Goal: Task Accomplishment & Management: Use online tool/utility

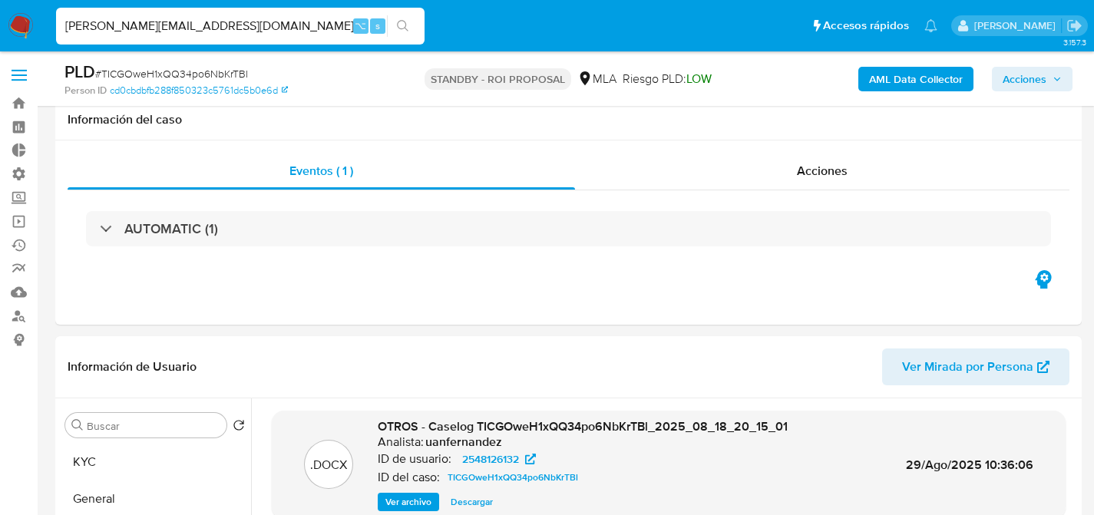
select select "10"
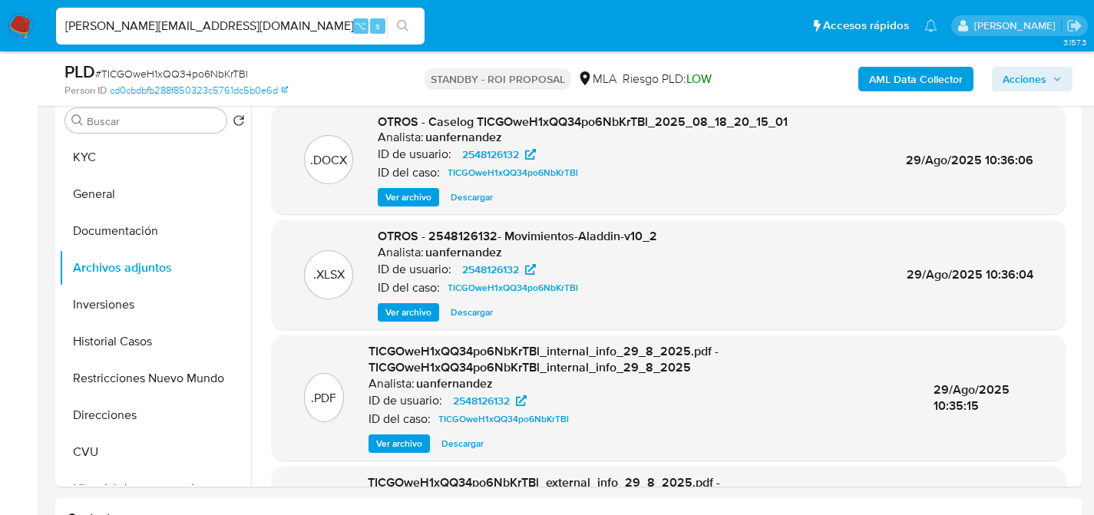
type input "[PERSON_NAME][EMAIL_ADDRESS][DOMAIN_NAME]"
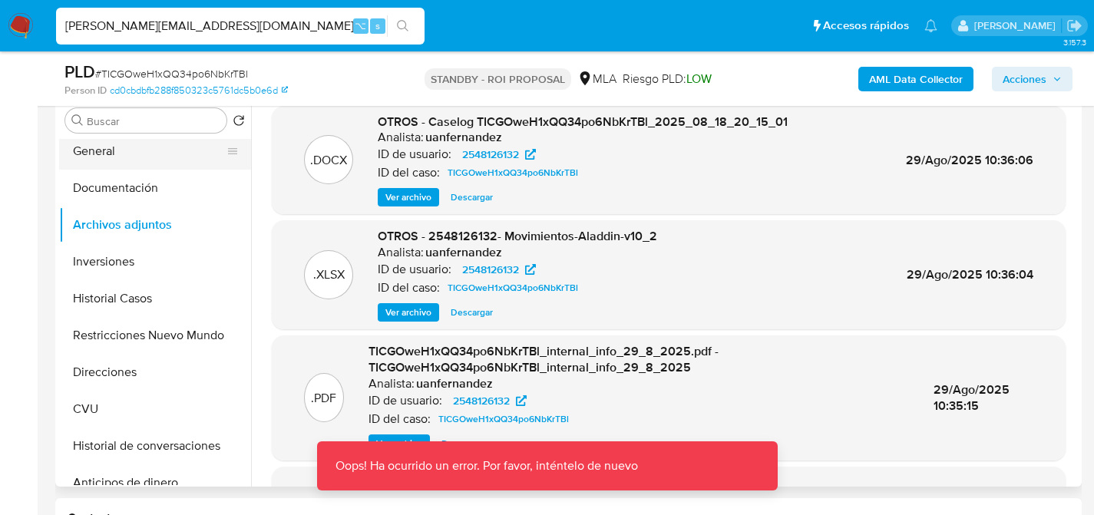
scroll to position [0, 0]
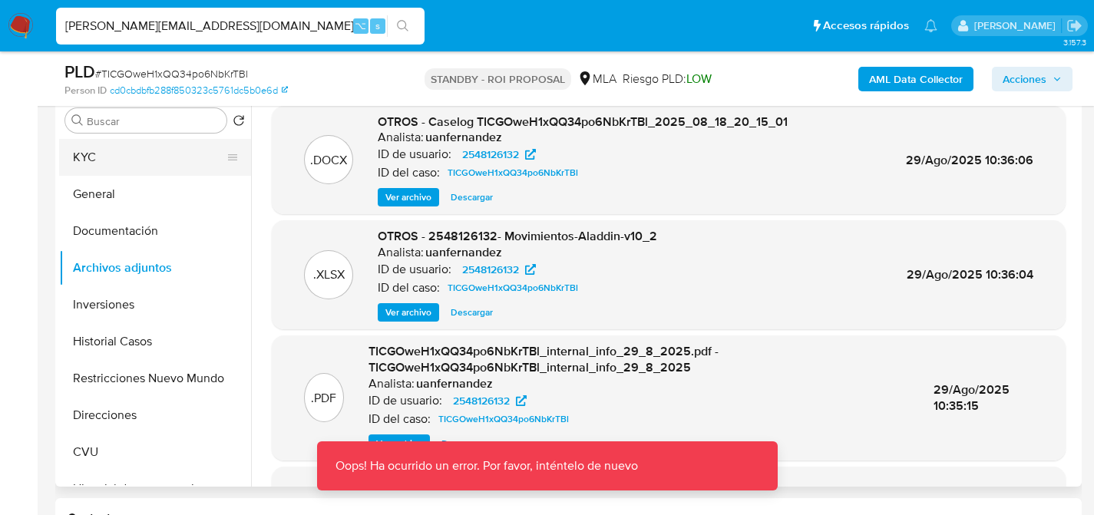
click at [103, 150] on button "KYC" at bounding box center [149, 157] width 180 height 37
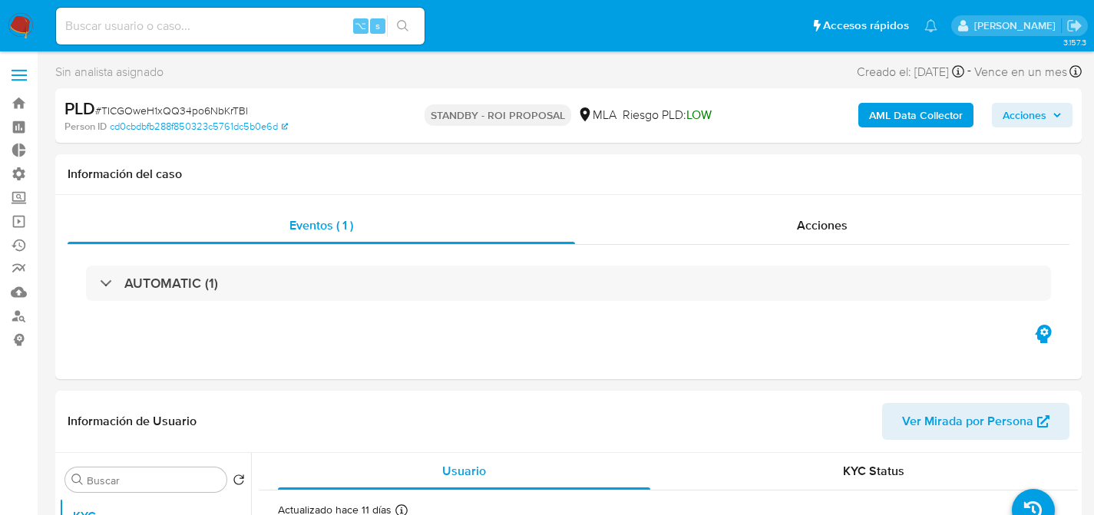
select select "10"
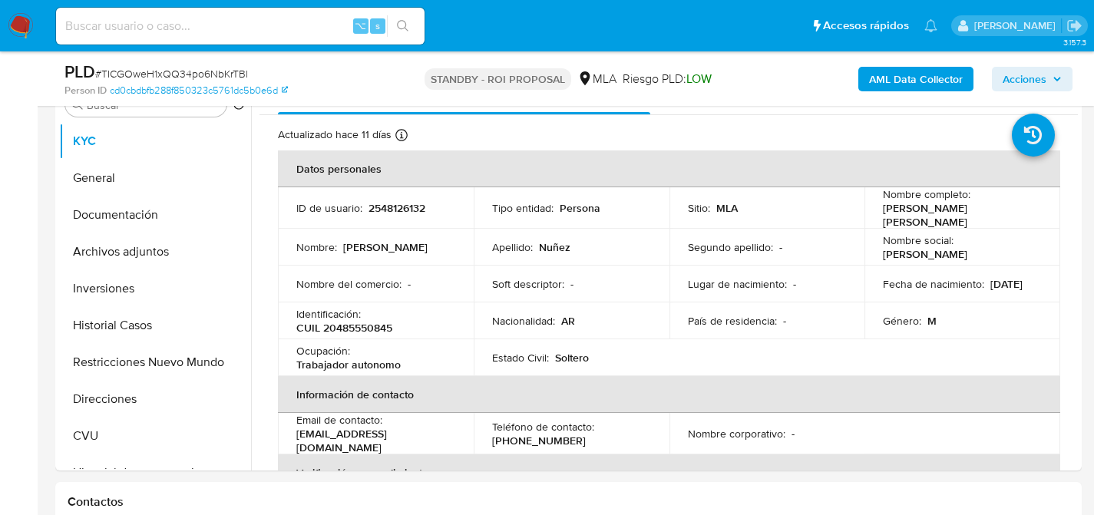
scroll to position [321, 0]
click at [266, 39] on div "⌥ s" at bounding box center [240, 26] width 368 height 37
click at [266, 37] on div "⌥ s" at bounding box center [240, 26] width 368 height 37
click at [266, 36] on div "⌥ s" at bounding box center [240, 26] width 368 height 37
click at [267, 31] on input at bounding box center [240, 26] width 368 height 20
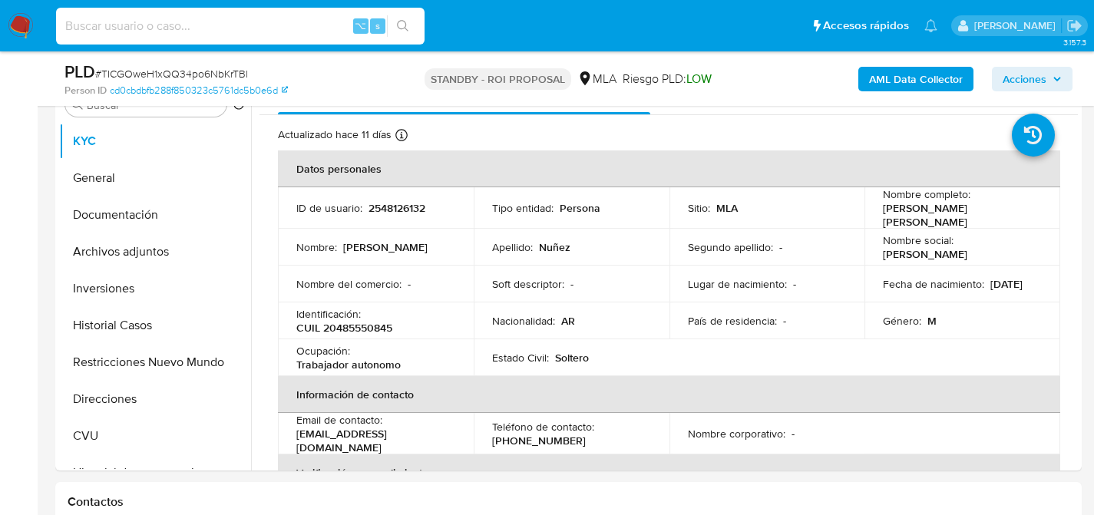
paste input "jctTCle2p9TaiB4x7zRtRtE9"
type input "jctTCle2p9TaiB4x7zRtRtE9"
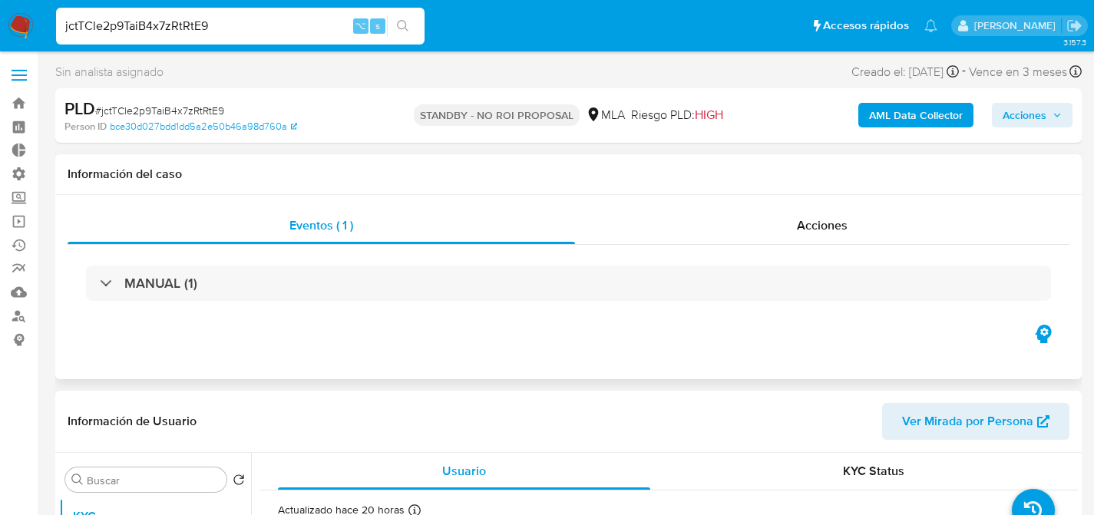
click at [824, 248] on div "MANUAL (1)" at bounding box center [569, 283] width 1002 height 77
click at [828, 243] on div "Acciones" at bounding box center [822, 225] width 494 height 37
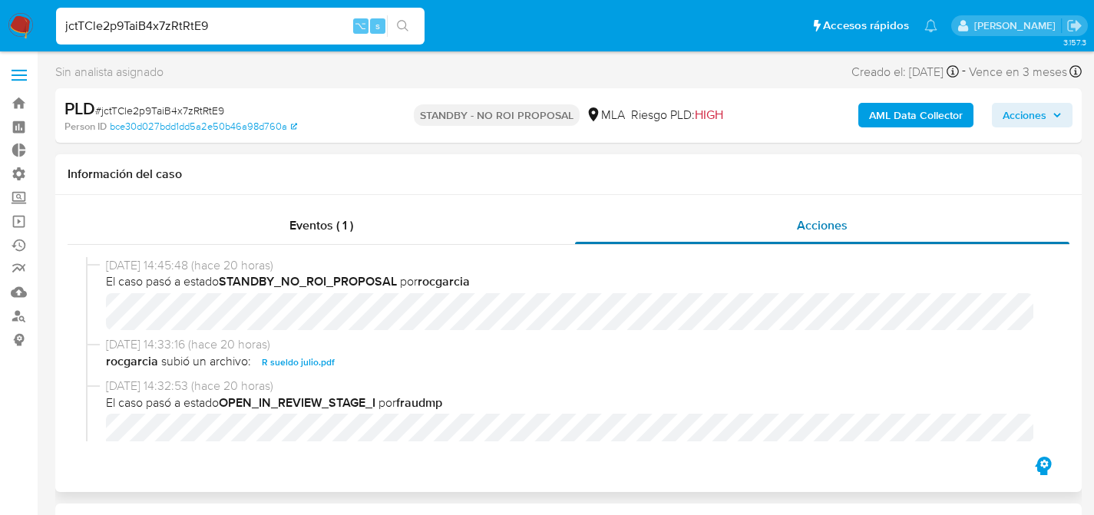
select select "10"
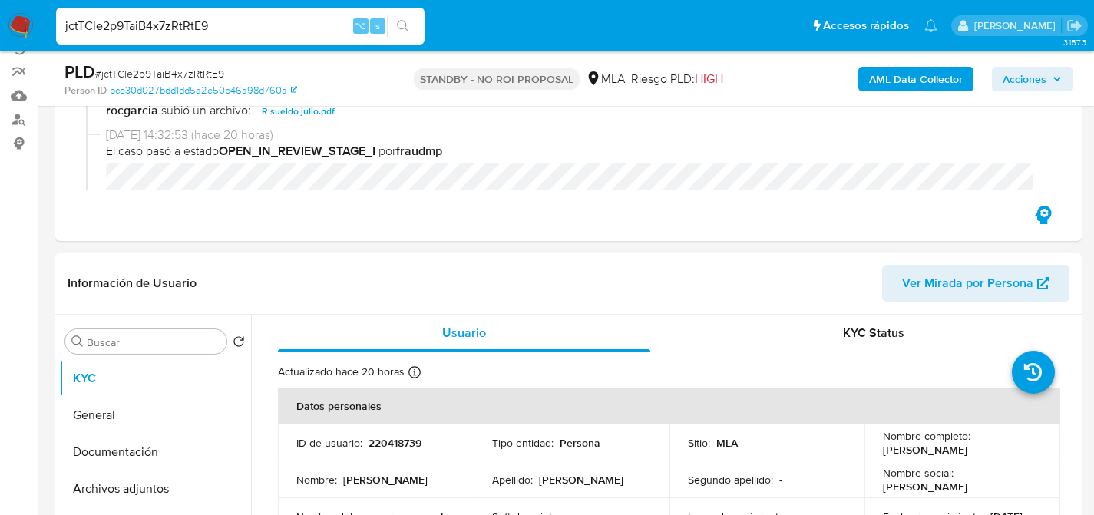
scroll to position [458, 0]
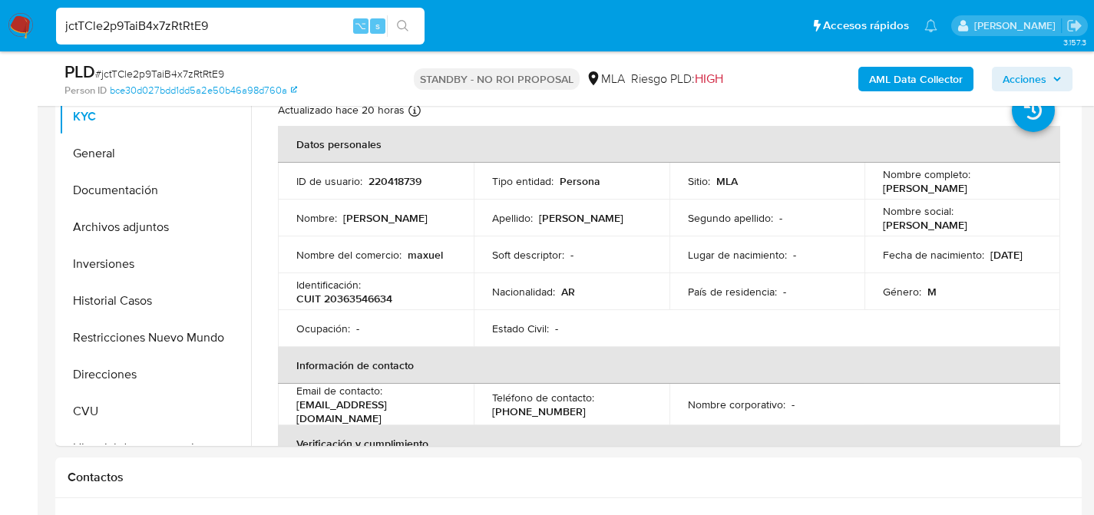
click at [246, 24] on input "jctTCle2p9TaiB4x7zRtRtE9" at bounding box center [240, 26] width 368 height 20
paste input "LsW7DHCbXOWK4hb0nYkGUCSw"
type input "LsW7DHCbXOWK4hb0nYkGUCSw"
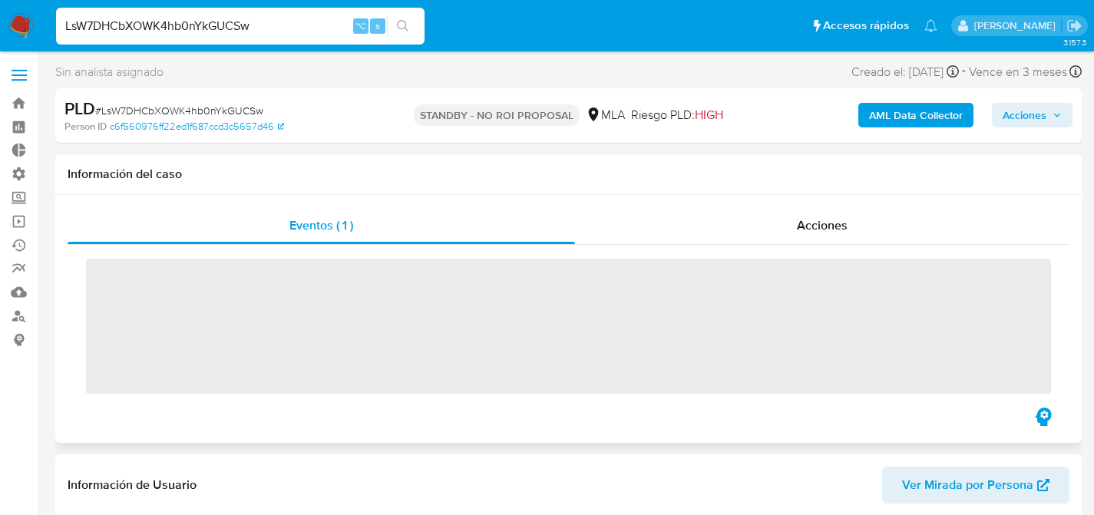
click at [751, 200] on div "Eventos ( 1 ) Acciones ‌" at bounding box center [568, 319] width 1026 height 248
click at [791, 220] on div "Acciones" at bounding box center [822, 225] width 494 height 37
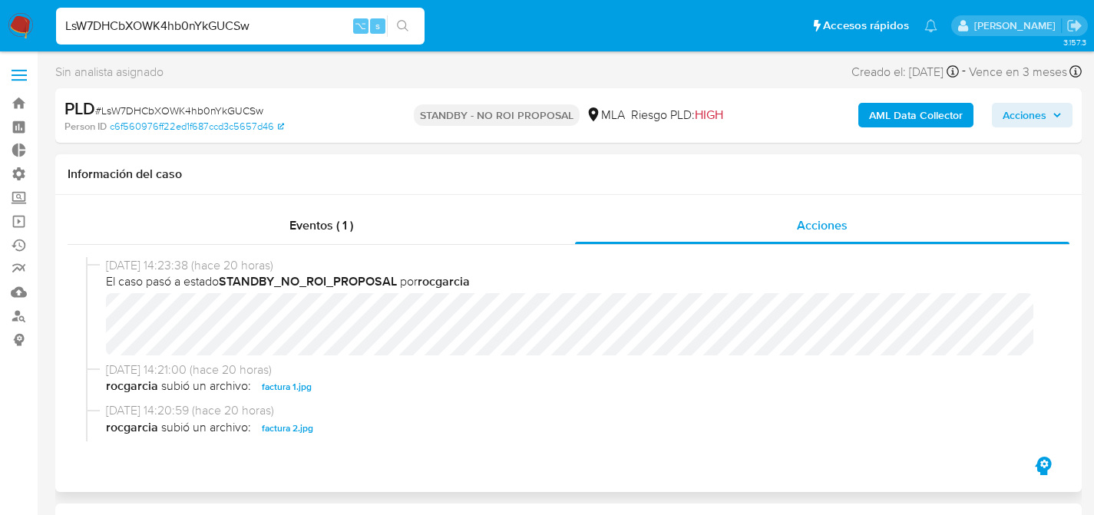
select select "10"
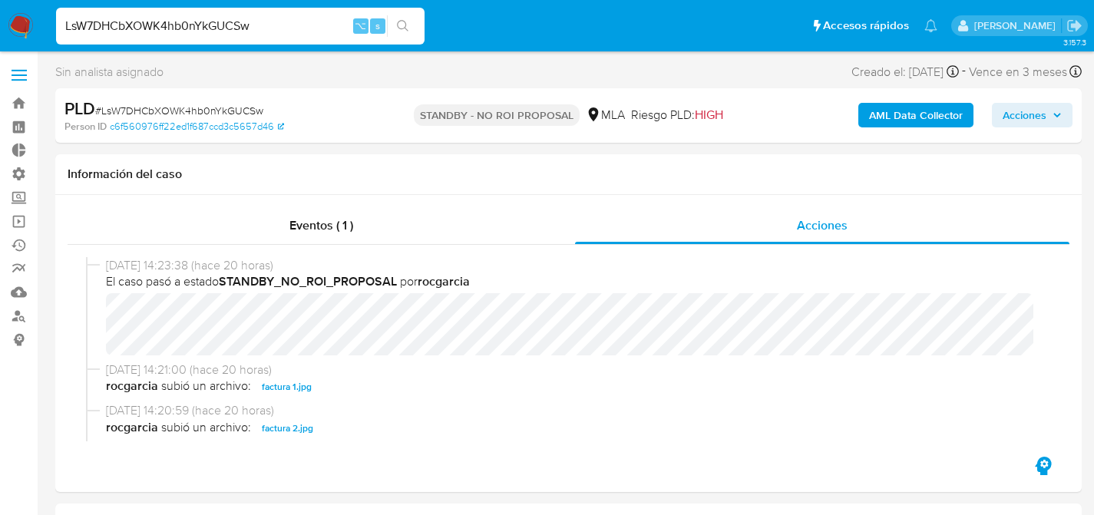
click at [200, 31] on input "LsW7DHCbXOWK4hb0nYkGUCSw" at bounding box center [240, 26] width 368 height 20
paste input "xE4BCfVLiC6aWQN8YtxSbC1e"
type input "xE4BCfVLiC6aWQN8YtxSbC1e"
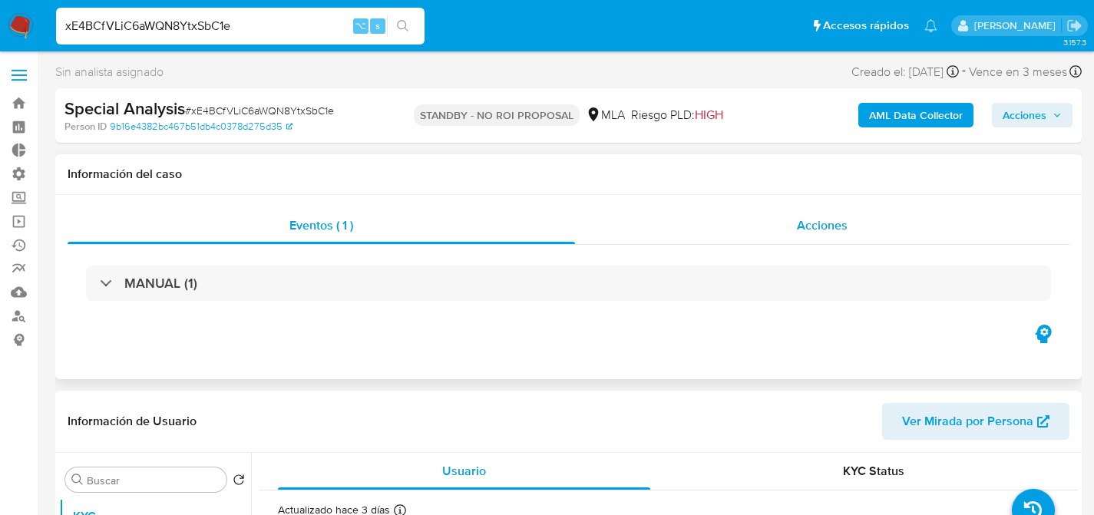
click at [788, 240] on div "Acciones" at bounding box center [822, 225] width 494 height 37
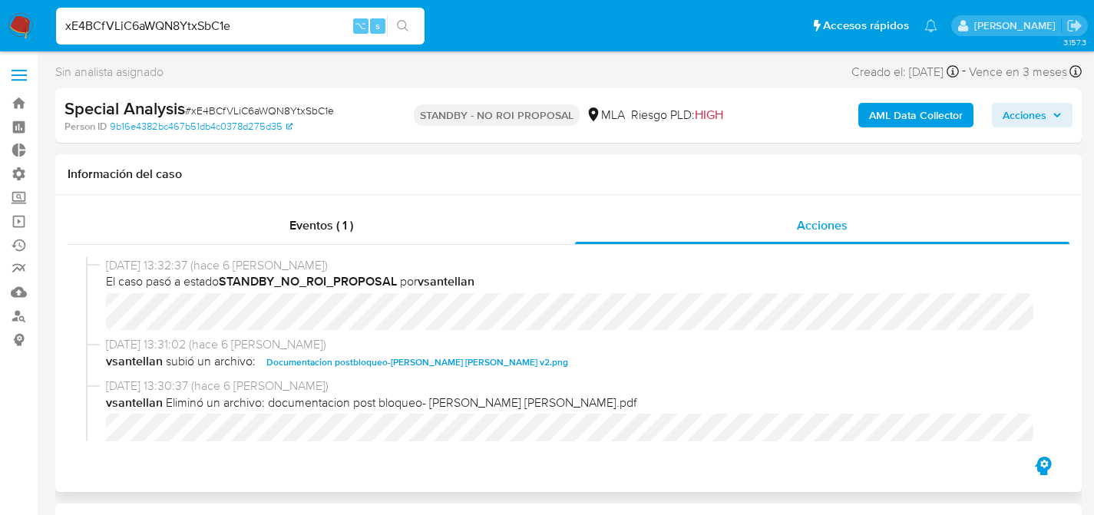
select select "10"
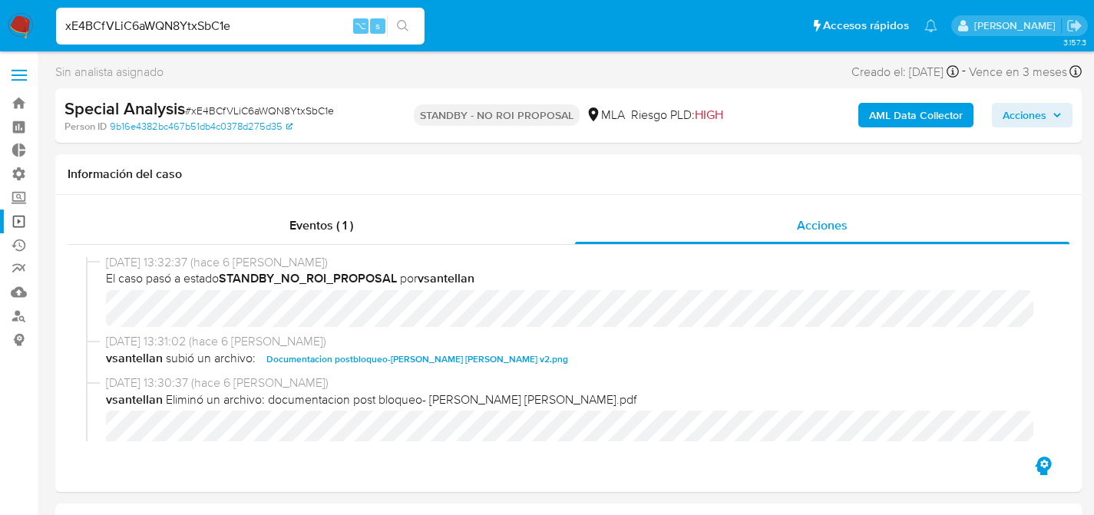
click at [21, 226] on link "Operaciones masivas" at bounding box center [91, 222] width 183 height 24
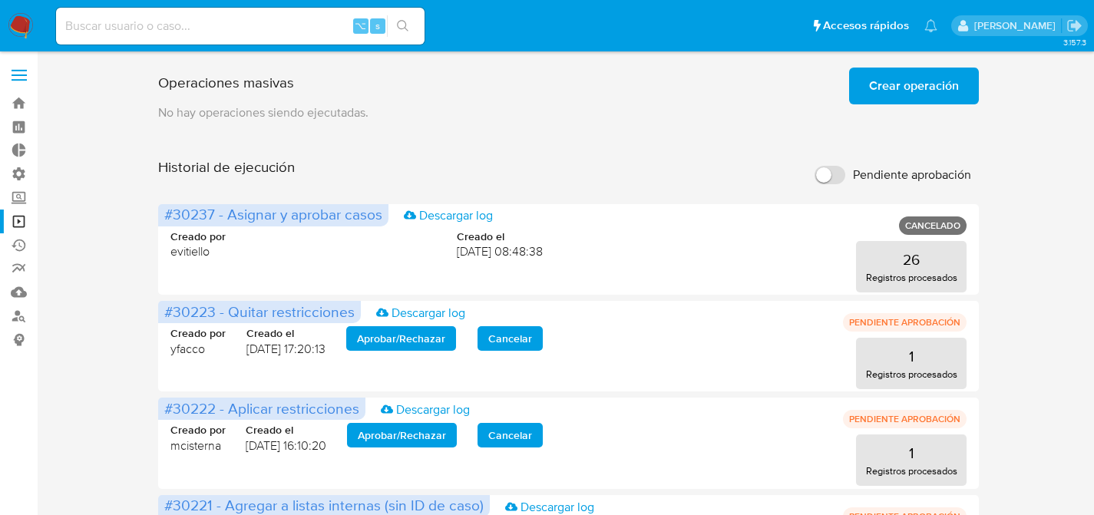
click at [890, 91] on span "Crear operación" at bounding box center [914, 86] width 90 height 34
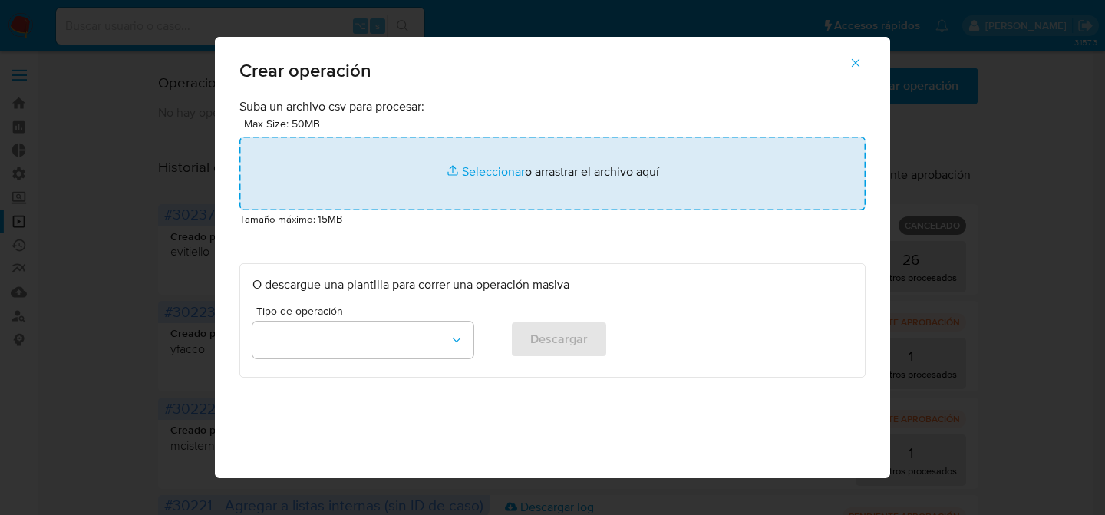
click at [427, 191] on input "file" at bounding box center [552, 174] width 626 height 74
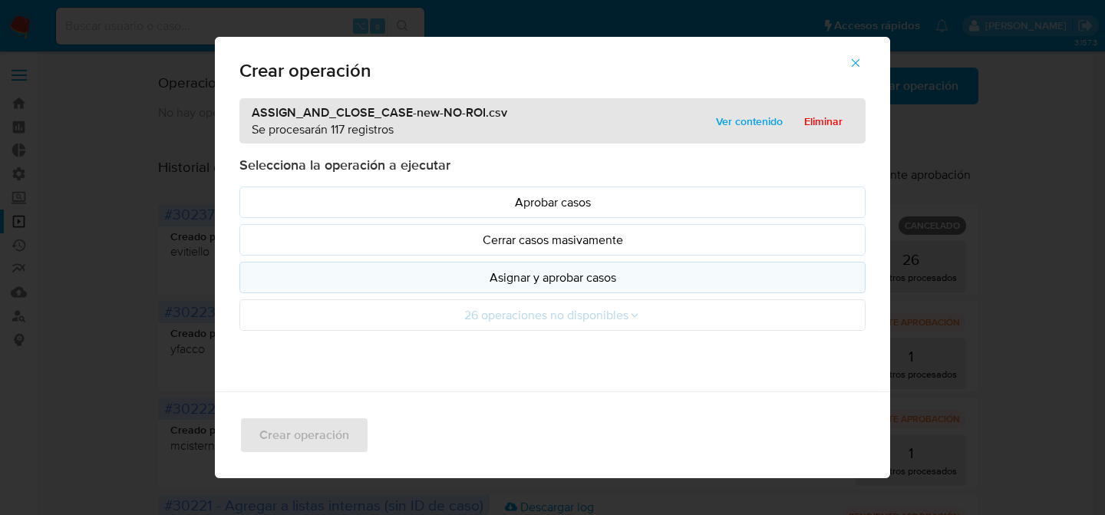
click at [498, 290] on button "Asignar y aprobar casos" at bounding box center [552, 277] width 626 height 31
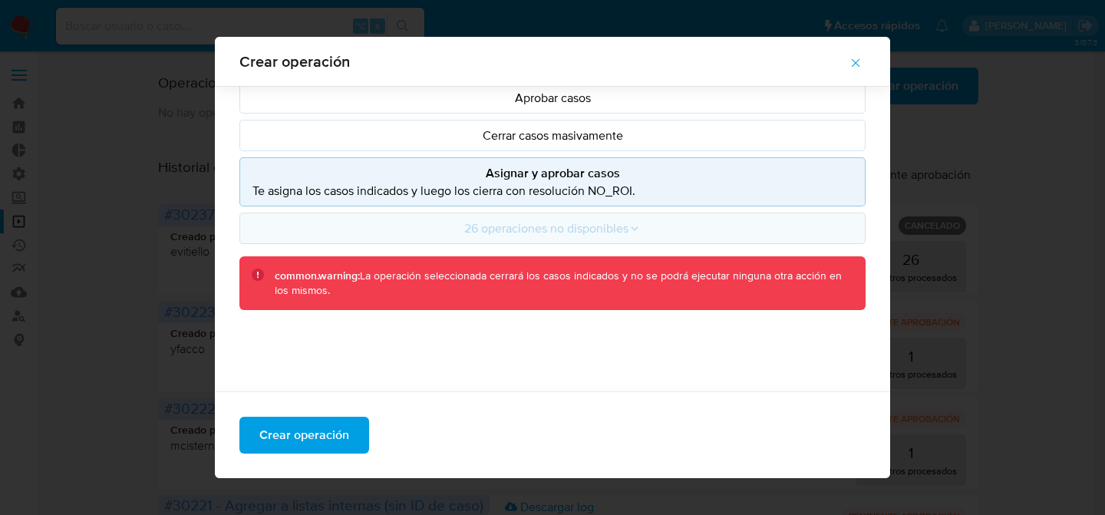
scroll to position [149, 0]
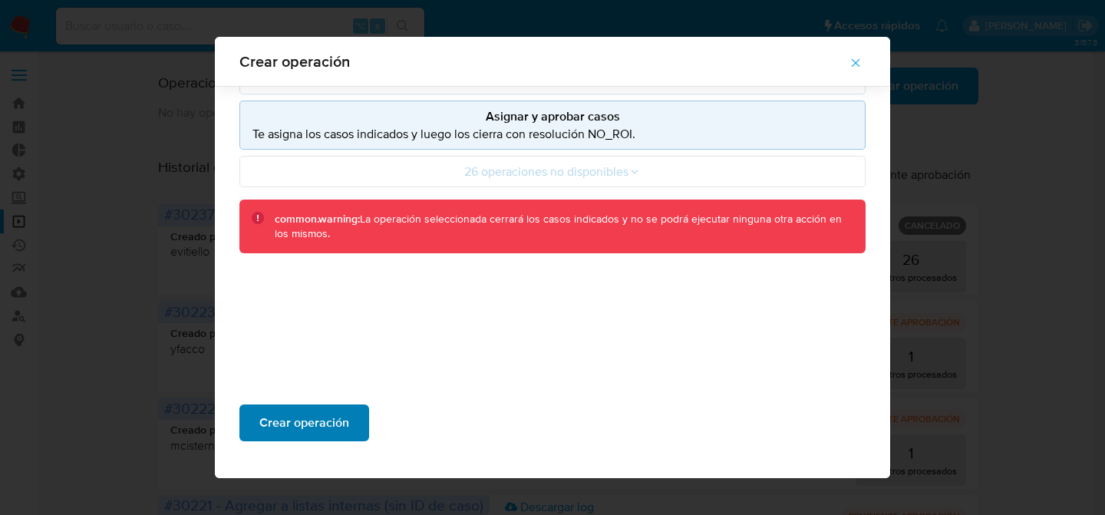
click at [328, 415] on span "Crear operación" at bounding box center [304, 423] width 90 height 34
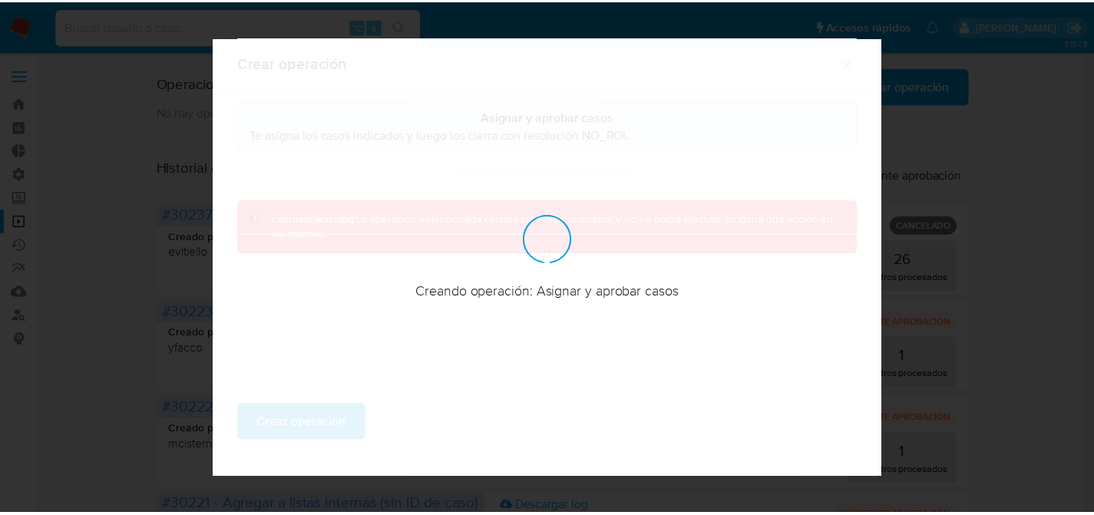
scroll to position [62, 0]
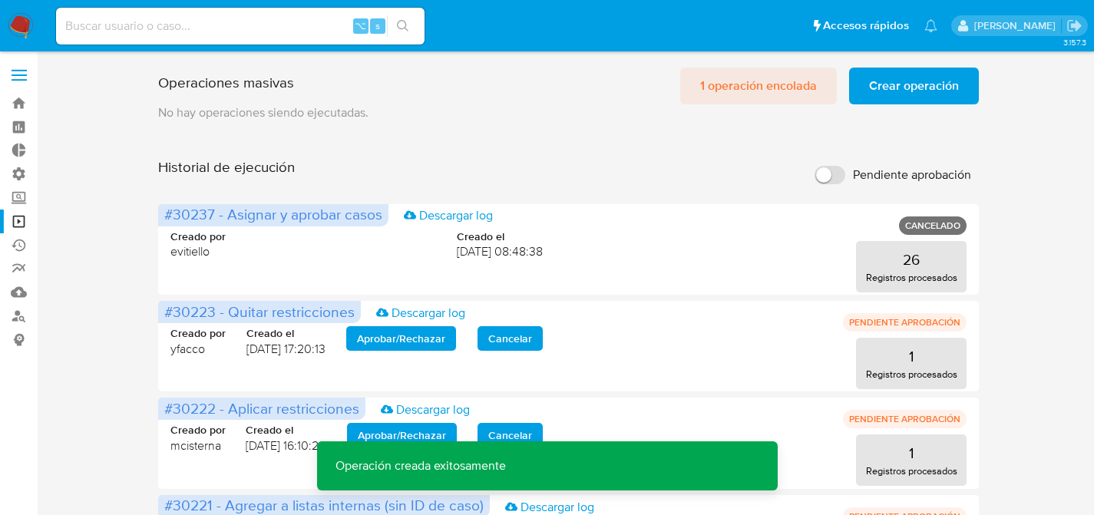
click at [745, 82] on span "1 operación encolada" at bounding box center [758, 86] width 117 height 34
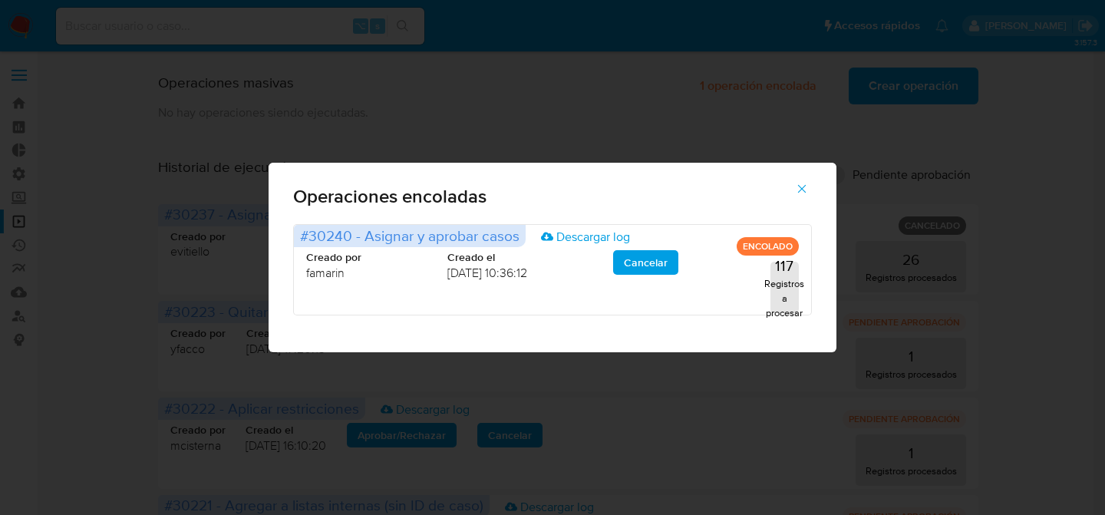
click at [810, 187] on button "button" at bounding box center [802, 188] width 54 height 37
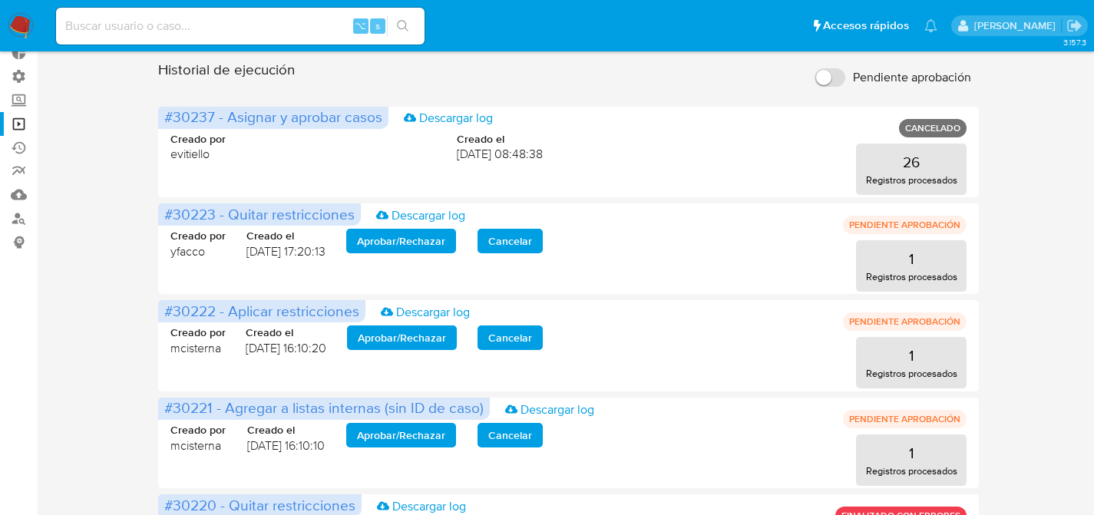
scroll to position [0, 0]
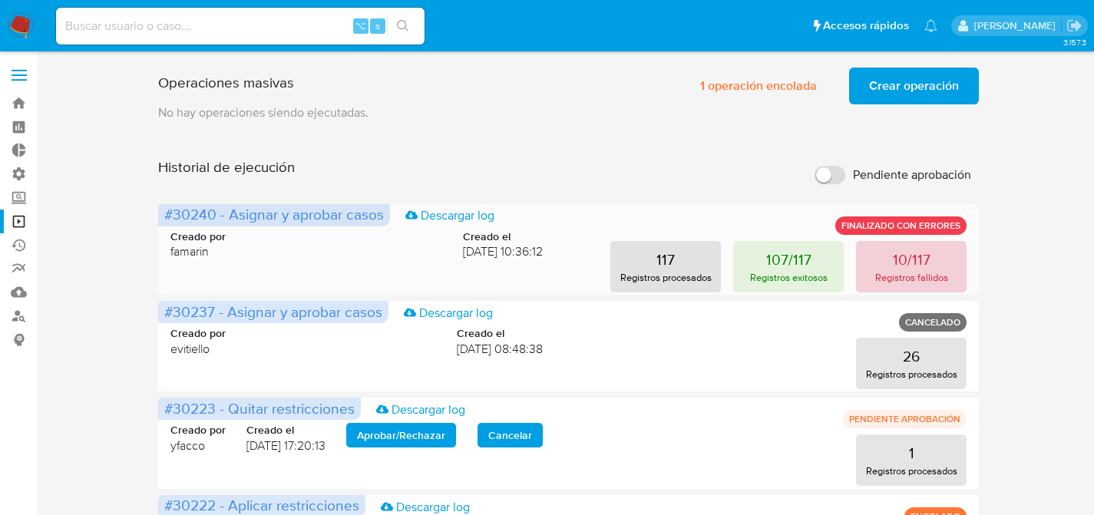
click at [924, 259] on p "10/117" at bounding box center [912, 259] width 38 height 21
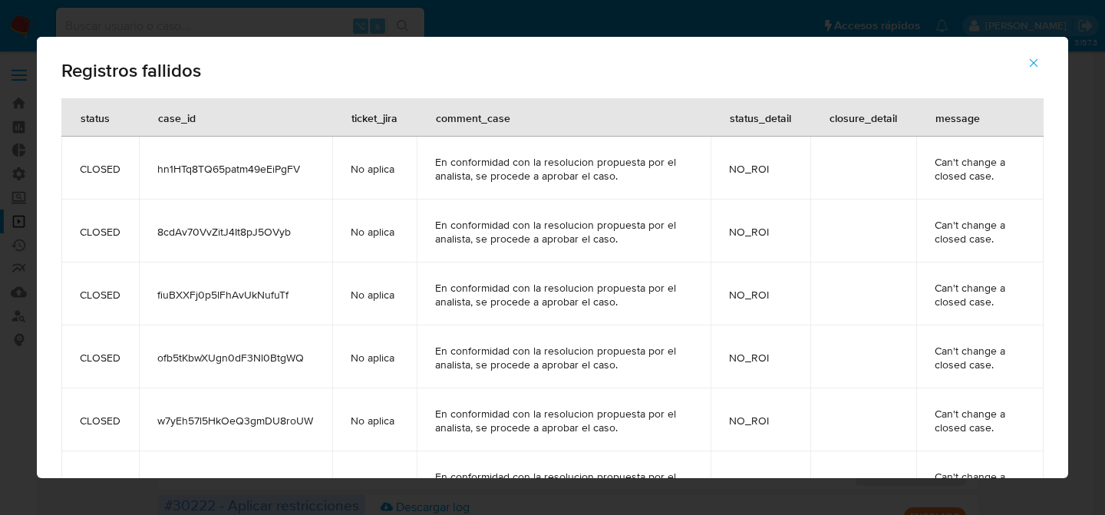
click at [285, 176] on td "hn1HTq8TQ65patm49eEiPgFV" at bounding box center [235, 168] width 193 height 63
click at [285, 177] on td "hn1HTq8TQ65patm49eEiPgFV" at bounding box center [235, 168] width 193 height 63
click at [239, 202] on td "8cdAv70VvZitJ4It8pJ5OVyb" at bounding box center [235, 231] width 193 height 63
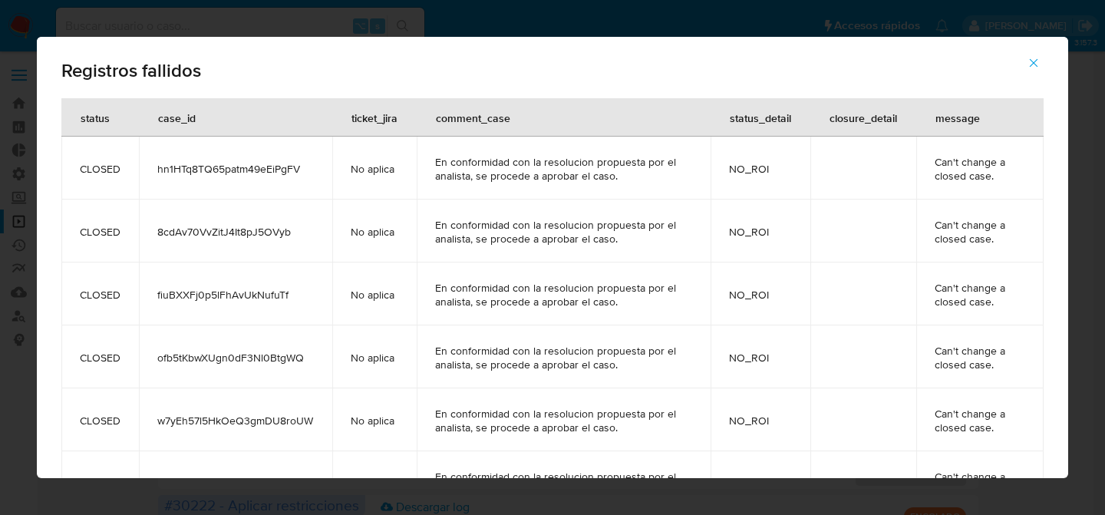
click at [243, 230] on span "8cdAv70VvZitJ4It8pJ5OVyb" at bounding box center [235, 232] width 157 height 14
click at [212, 284] on td "fiuBXXFj0p5lFhAvUkNufuTf" at bounding box center [235, 294] width 193 height 63
click at [226, 351] on span "ofb5tKbwXUgn0dF3Nl0BtgWQ" at bounding box center [235, 358] width 157 height 14
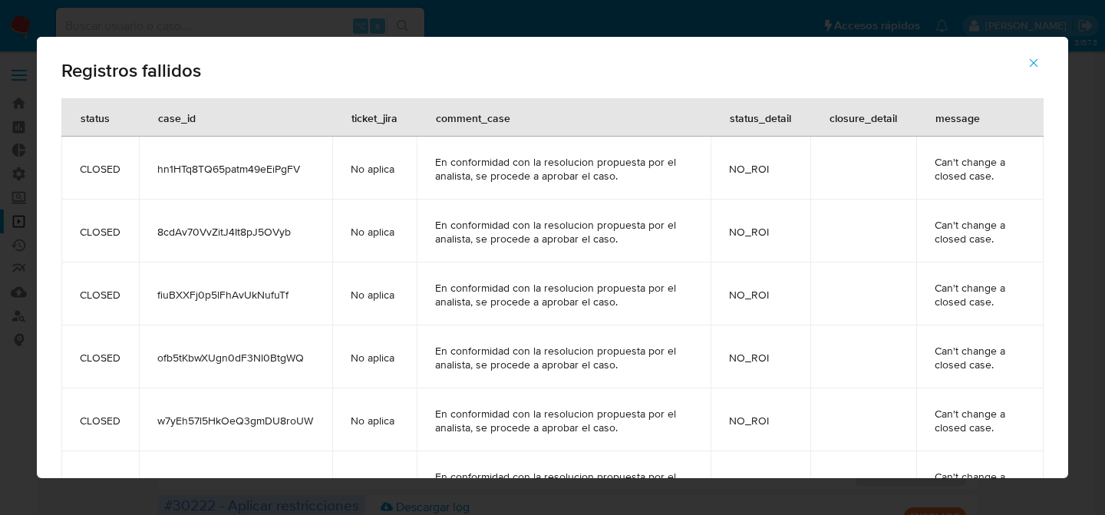
click at [226, 351] on span "ofb5tKbwXUgn0dF3Nl0BtgWQ" at bounding box center [235, 358] width 157 height 14
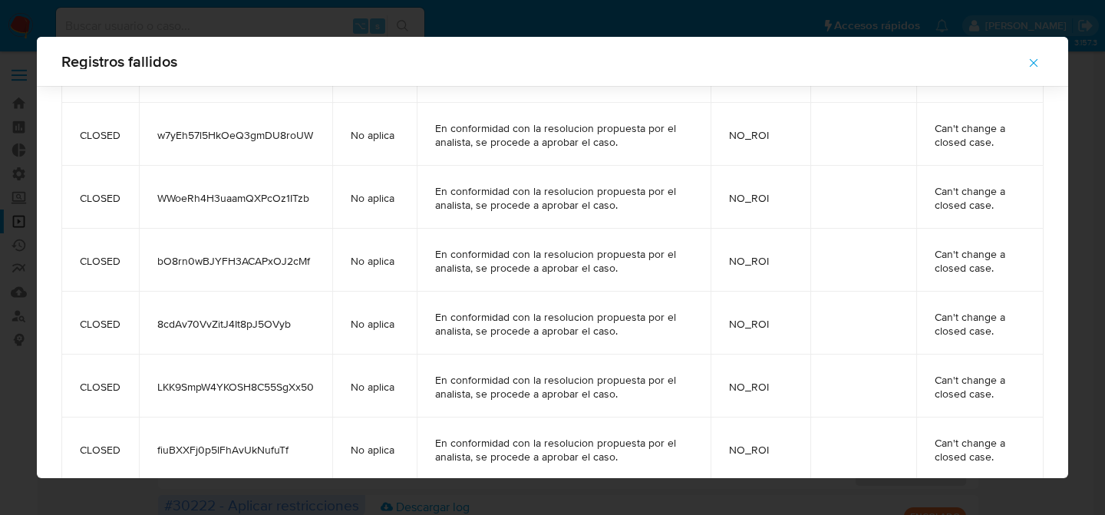
scroll to position [300, 0]
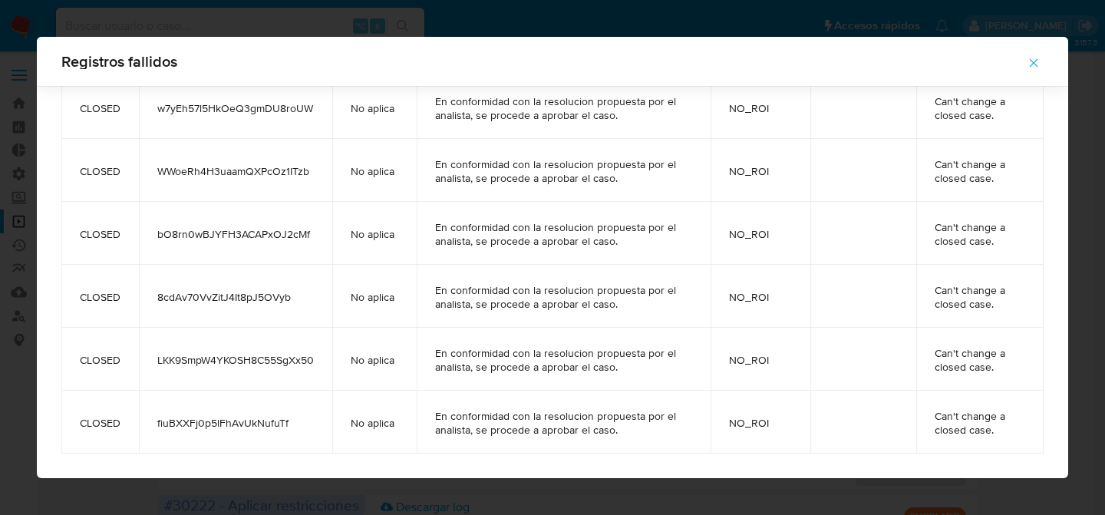
click at [212, 114] on span "w7yEh57l5HkOeQ3gmDU8roUW" at bounding box center [235, 108] width 157 height 14
click at [213, 176] on span "WWoeRh4H3uaamQXPcOz1ITzb" at bounding box center [235, 171] width 157 height 14
click at [208, 243] on td "bO8rn0wBJYFH3ACAPxOJ2cMf" at bounding box center [235, 233] width 193 height 63
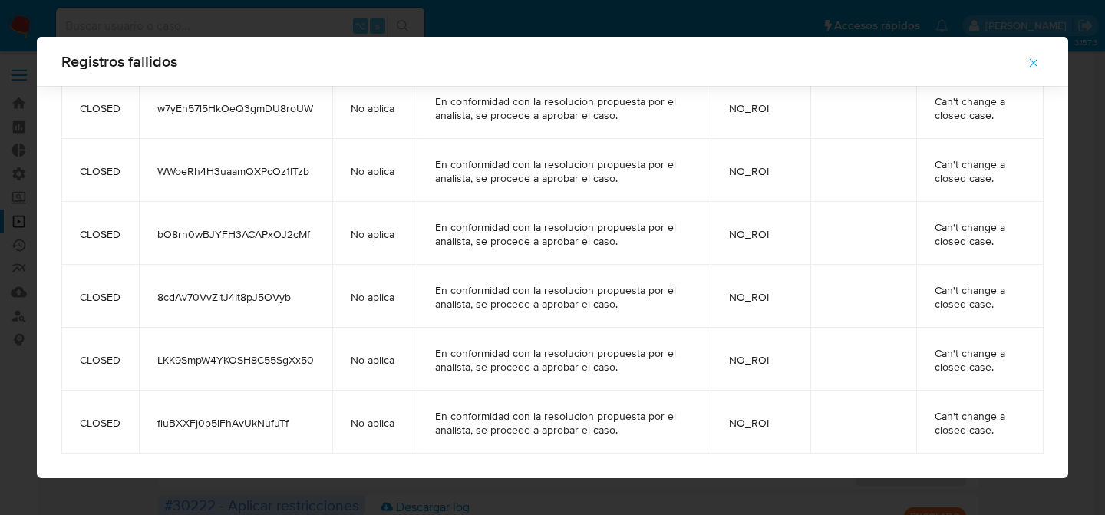
click at [213, 236] on span "bO8rn0wBJYFH3ACAPxOJ2cMf" at bounding box center [235, 234] width 157 height 14
click at [226, 288] on td "8cdAv70VvZitJ4It8pJ5OVyb" at bounding box center [235, 296] width 193 height 63
click at [226, 289] on td "8cdAv70VvZitJ4It8pJ5OVyb" at bounding box center [235, 296] width 193 height 63
click at [168, 362] on span "LKK9SmpW4YKOSH8C55SgXx50" at bounding box center [235, 360] width 157 height 14
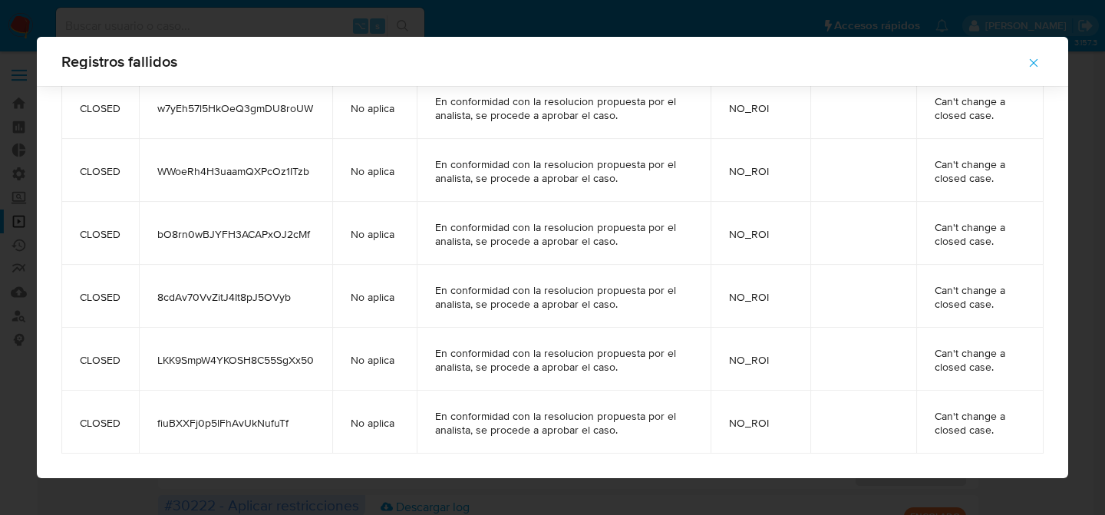
click at [168, 362] on span "LKK9SmpW4YKOSH8C55SgXx50" at bounding box center [235, 360] width 157 height 14
click at [233, 422] on span "fiuBXXFj0p5lFhAvUkNufuTf" at bounding box center [235, 423] width 157 height 14
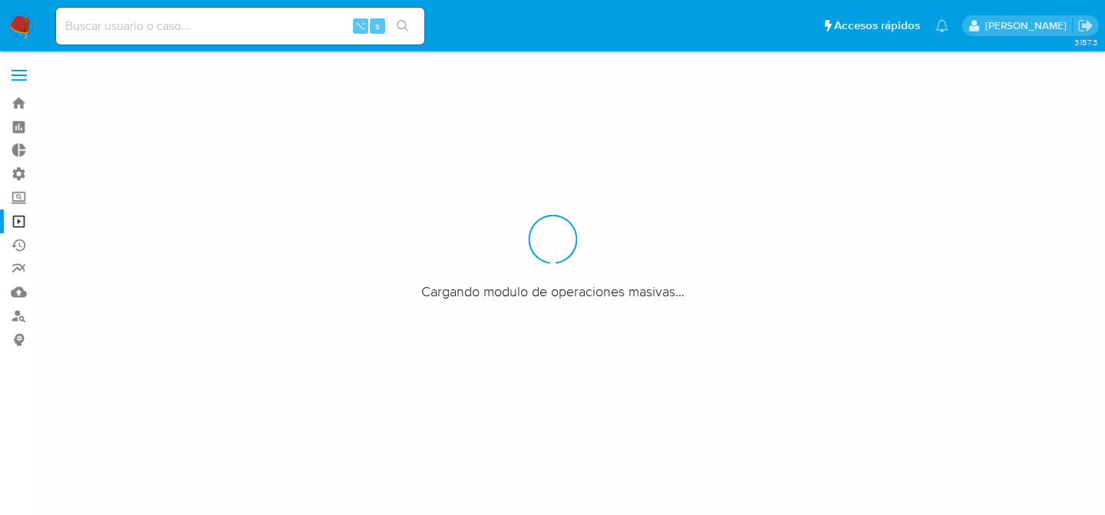
click at [359, 80] on div at bounding box center [552, 257] width 1105 height 515
click at [295, 39] on div "⌥ s" at bounding box center [240, 26] width 368 height 37
click at [293, 34] on input at bounding box center [240, 26] width 368 height 20
paste input "hn1HTq8TQ65patm49eEiPgFV"
type input "hn1HTq8TQ65patm49eEiPgFV"
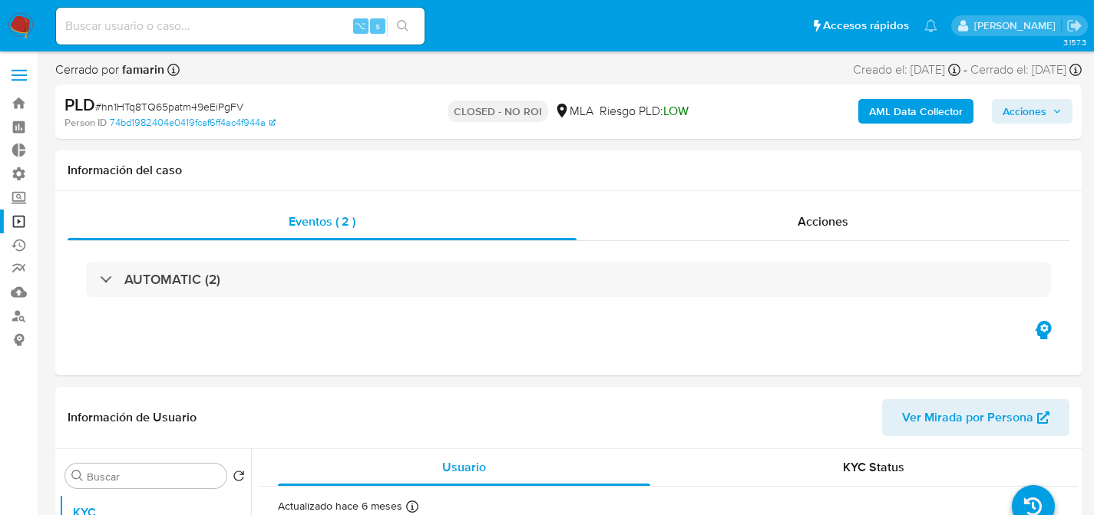
select select "10"
click at [223, 25] on input at bounding box center [240, 26] width 368 height 20
paste input "8cdAv70VvZitJ4It8pJ5OVyb"
type input "8cdAv70VvZitJ4It8pJ5OVyb"
click at [256, 25] on input "8cdAv70VvZitJ4It8pJ5OVyb" at bounding box center [240, 26] width 368 height 20
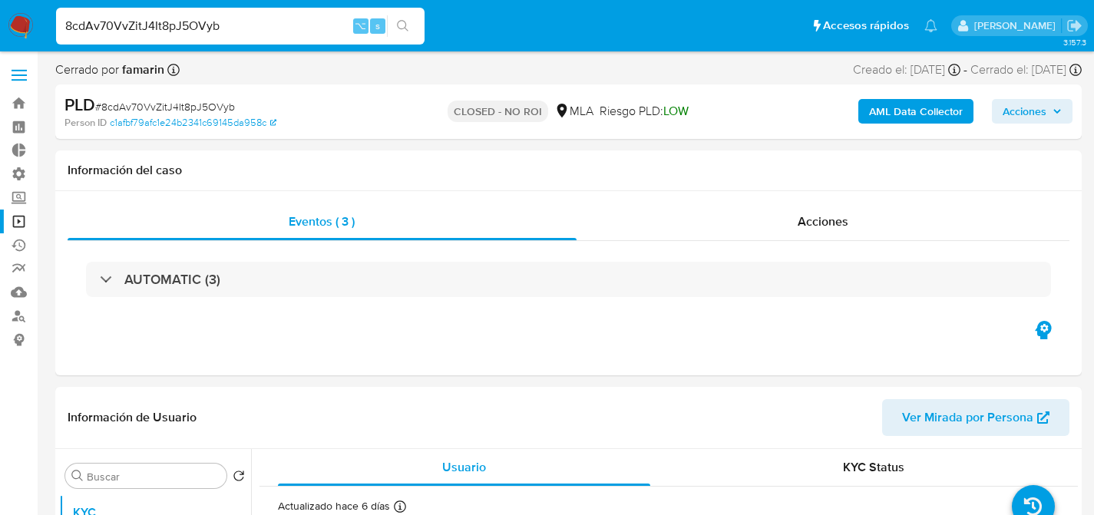
click at [256, 25] on input "8cdAv70VvZitJ4It8pJ5OVyb" at bounding box center [240, 26] width 368 height 20
select select "10"
paste input "fiuBXXFj0p5lFhAvUkNufuTf"
type input "fiuBXXFj0p5lFhAvUkNufuTf"
select select "10"
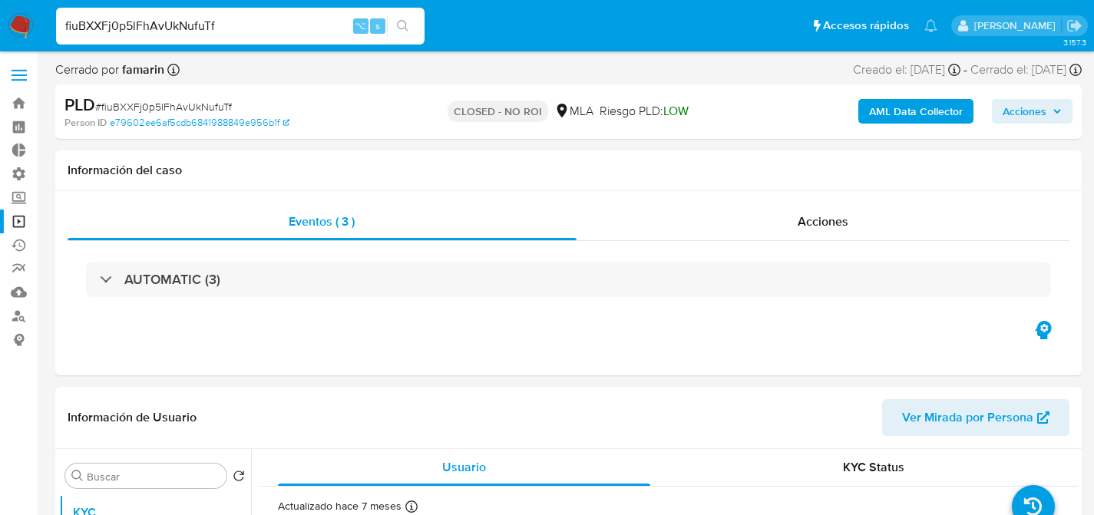
click at [236, 24] on input "fiuBXXFj0p5lFhAvUkNufuTf" at bounding box center [240, 26] width 368 height 20
paste input "ofb5tKbwXUgn0dF3Nl0BtgWQ"
type input "ofb5tKbwXUgn0dF3Nl0BtgWQ"
select select "10"
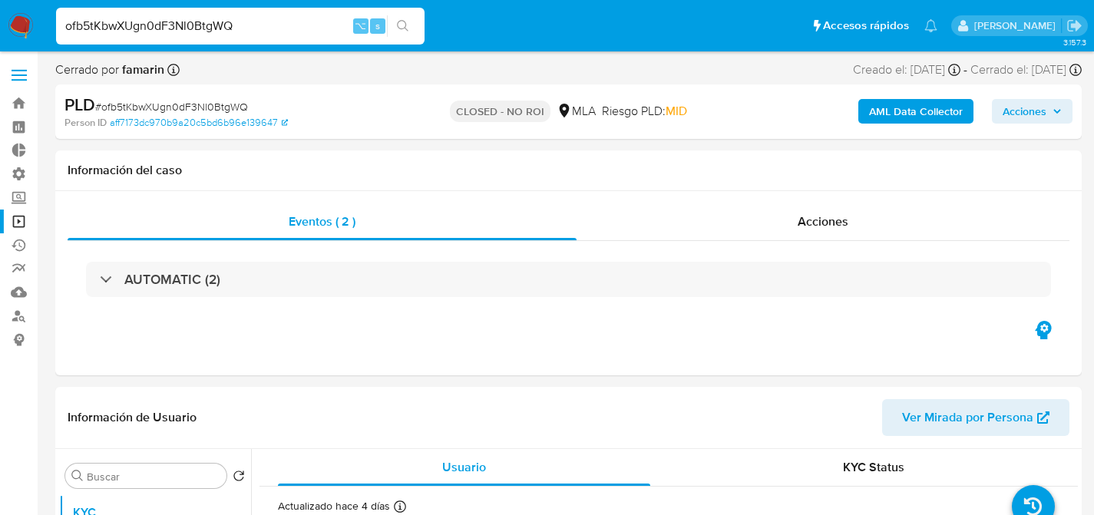
click at [258, 25] on input "ofb5tKbwXUgn0dF3Nl0BtgWQ" at bounding box center [240, 26] width 368 height 20
paste input "w7yEh57l5HkOeQ3gmDU8roUW"
type input "w7yEh57l5HkOeQ3gmDU8roUW"
select select "10"
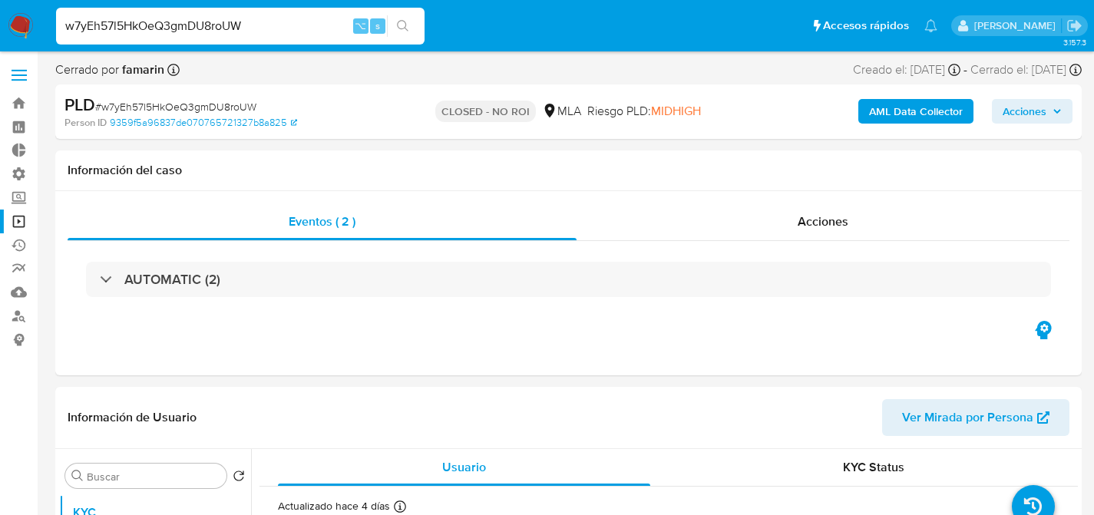
click at [216, 28] on input "w7yEh57l5HkOeQ3gmDU8roUW" at bounding box center [240, 26] width 368 height 20
paste input "WWoeRh4H3uaamQXPcOz1ITzb"
type input "WWoeRh4H3uaamQXPcOz1ITzb"
select select "10"
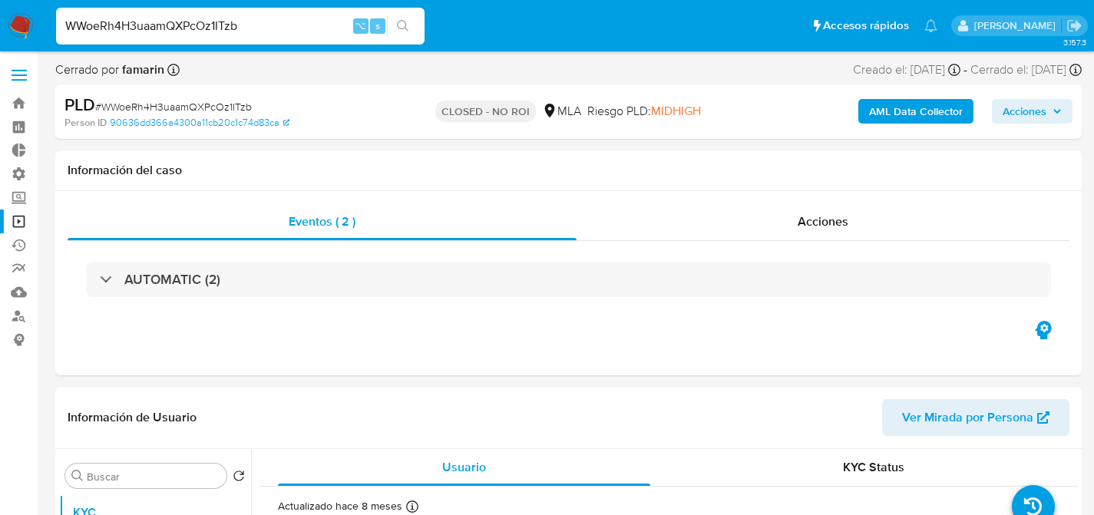
click at [234, 20] on input "WWoeRh4H3uaamQXPcOz1ITzb" at bounding box center [240, 26] width 368 height 20
paste input "bO8rn0wBJYFH3ACAPxOJ2cMf"
type input "bO8rn0wBJYFH3ACAPxOJ2cMf"
select select "10"
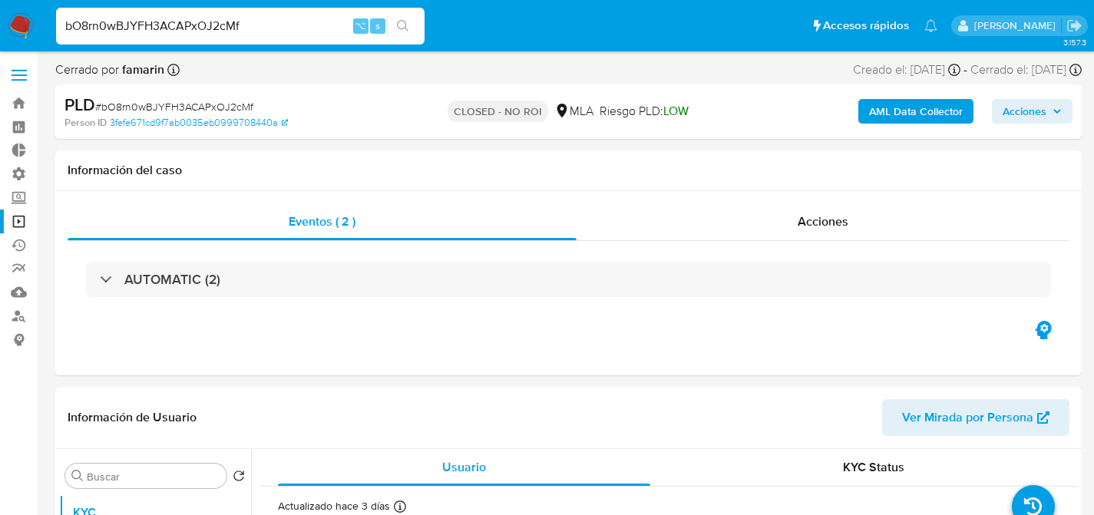
click at [172, 22] on input "bO8rn0wBJYFH3ACAPxOJ2cMf" at bounding box center [240, 26] width 368 height 20
paste input "8cdAv70VvZitJ4It8pJ5OVyb"
type input "8cdAv70VvZitJ4It8pJ5OVyb"
select select "10"
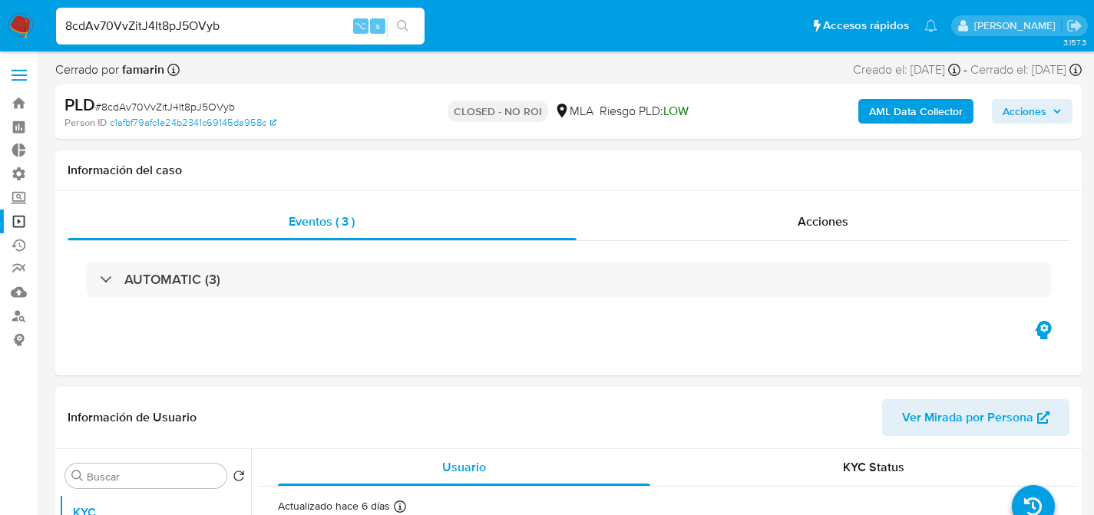
click at [139, 21] on input "8cdAv70VvZitJ4It8pJ5OVyb" at bounding box center [240, 26] width 368 height 20
paste input "LKK9SmpW4YKOSH8C55SgXx50"
type input "LKK9SmpW4YKOSH8C55SgXx50"
select select "10"
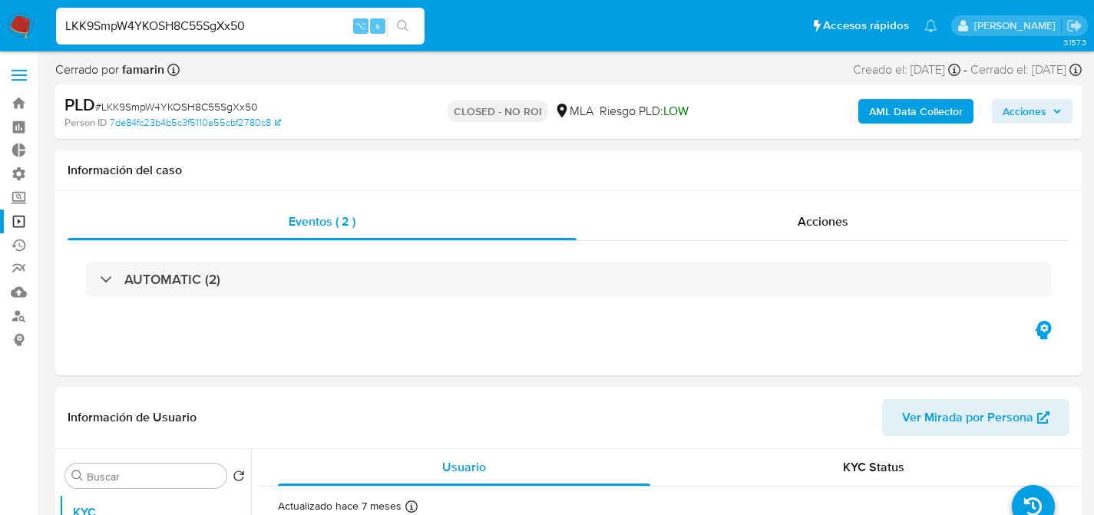
click at [287, 18] on input "LKK9SmpW4YKOSH8C55SgXx50" at bounding box center [240, 26] width 368 height 20
paste input "fiuBXXFj0p5lFhAvUkNufuTf"
type input "fiuBXXFj0p5lFhAvUkNufuTf"
select select "10"
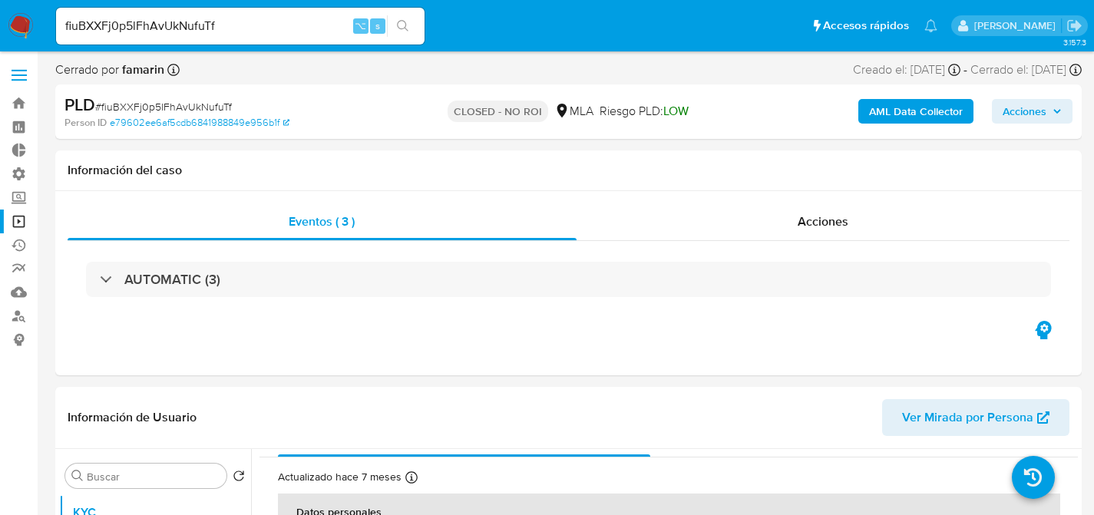
click at [21, 229] on link "Operaciones masivas" at bounding box center [91, 222] width 183 height 24
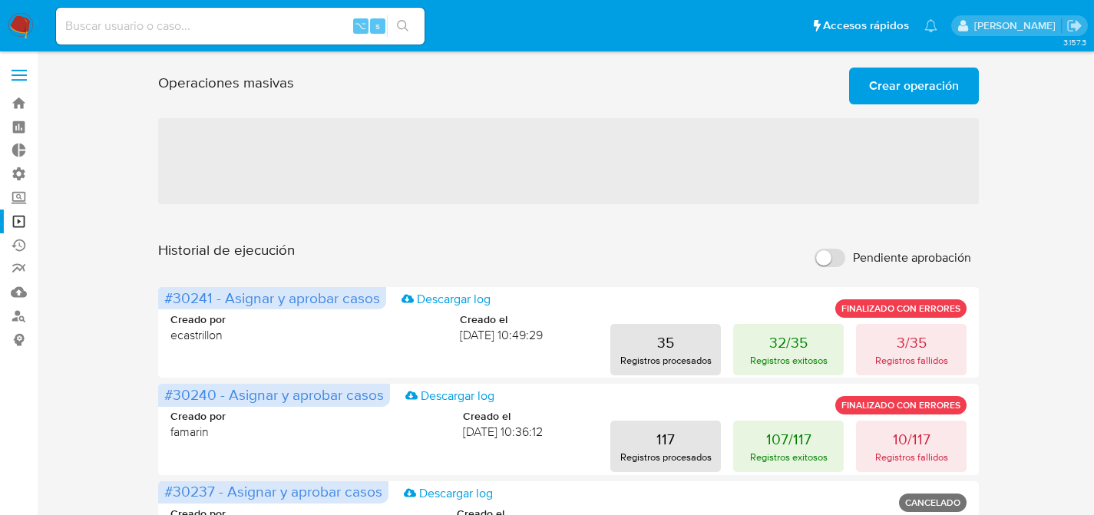
click at [12, 23] on img at bounding box center [21, 26] width 26 height 26
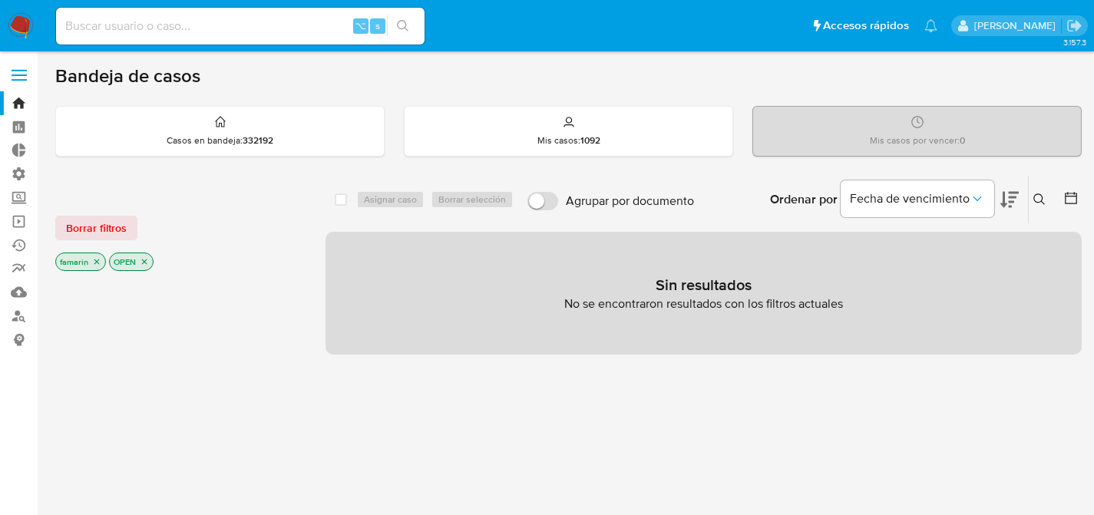
click at [632, 401] on div "select-all-cases-checkbox Asignar caso Borrar selección Agrupar por documento O…" at bounding box center [703, 522] width 756 height 695
